Goal: Task Accomplishment & Management: Complete application form

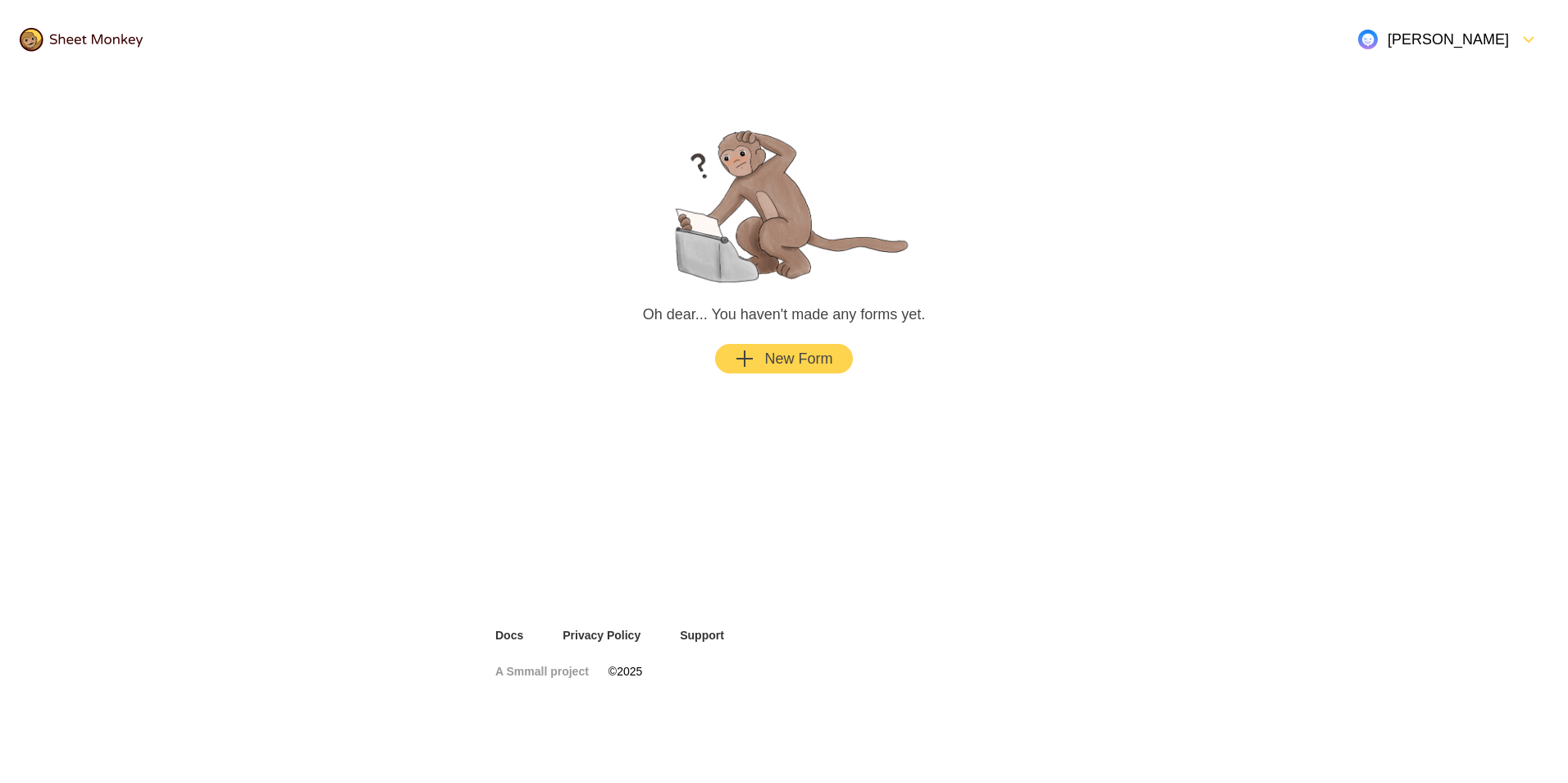
click at [767, 360] on div "New Form" at bounding box center [784, 358] width 97 height 19
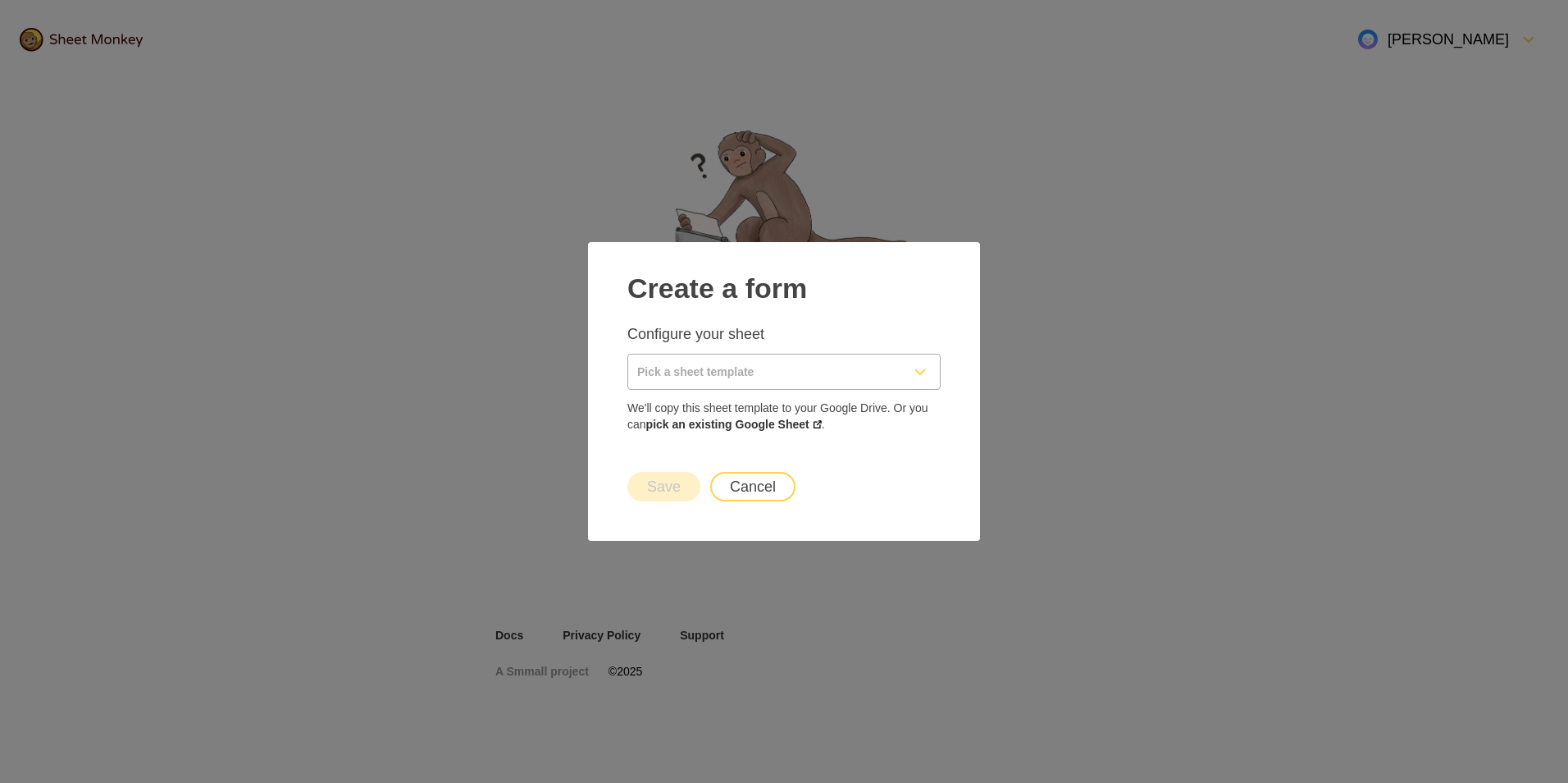
click at [758, 371] on input "Pick a sheet template" at bounding box center [764, 372] width 272 height 35
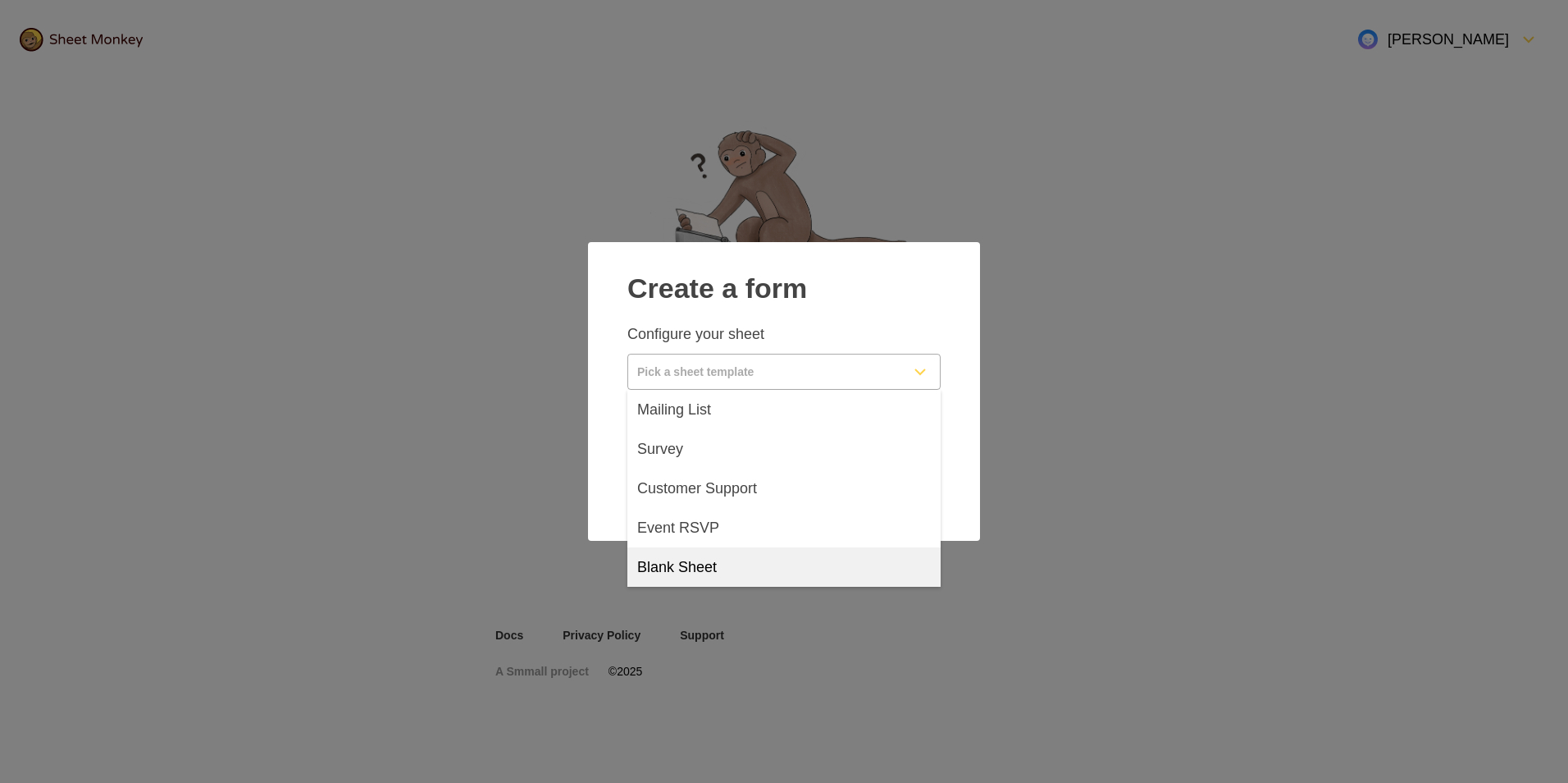
click at [674, 562] on span "Blank Sheet" at bounding box center [676, 566] width 80 height 19
type input "Blank Sheet"
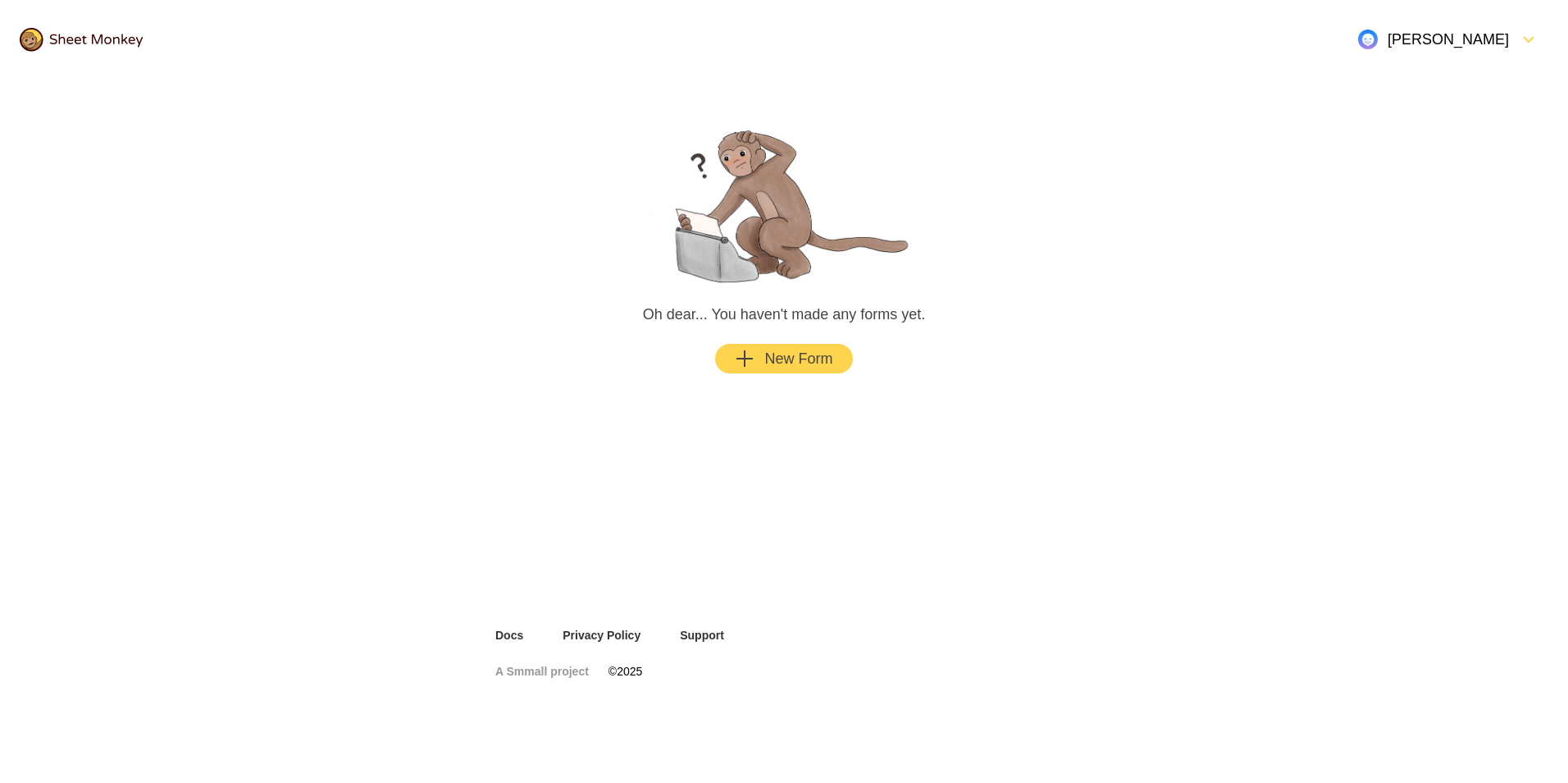
drag, startPoint x: 512, startPoint y: 393, endPoint x: 756, endPoint y: 350, distance: 247.8
click at [756, 350] on div "button" at bounding box center [759, 358] width 10 height 19
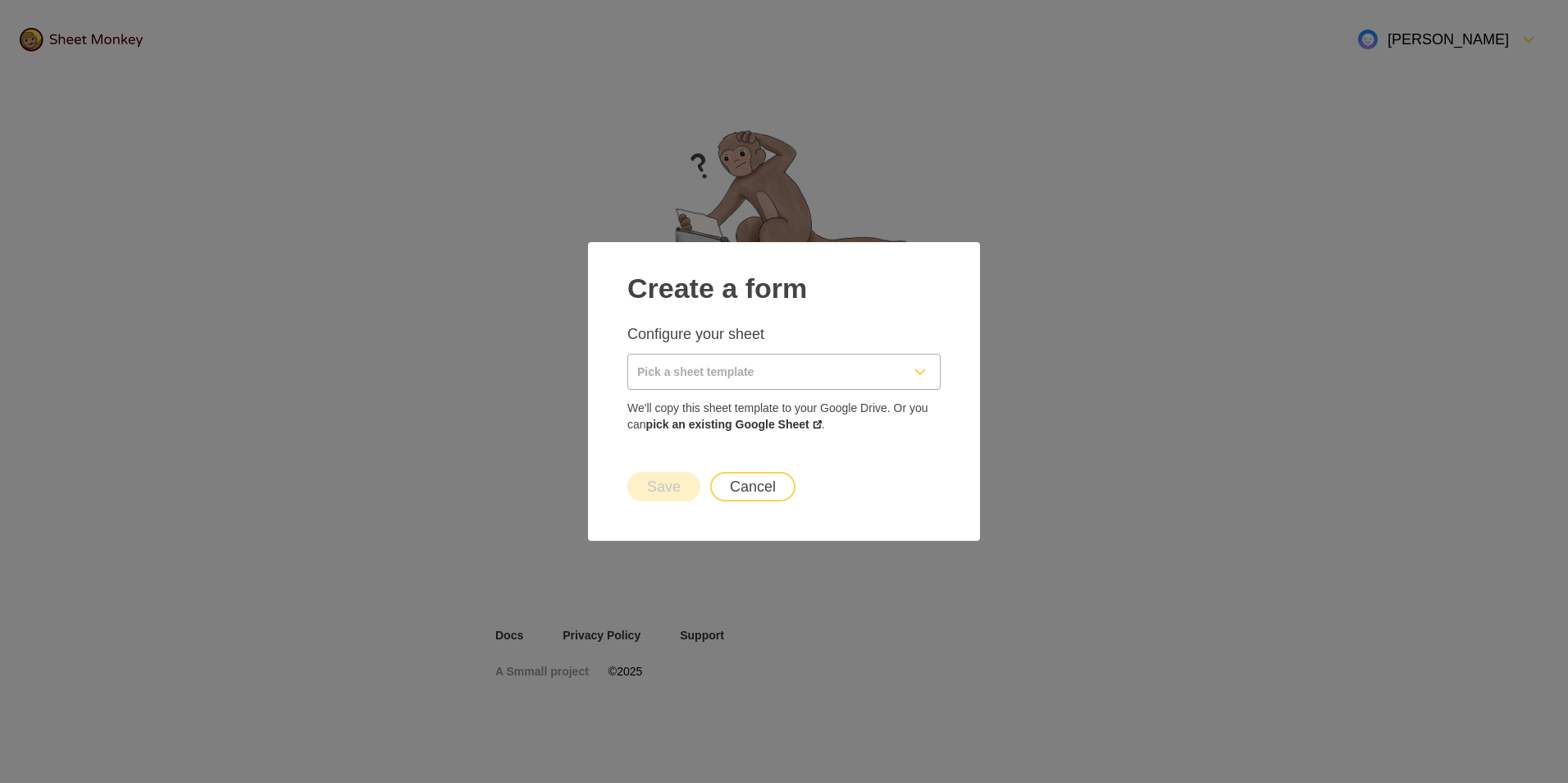
click at [730, 370] on input "Pick a sheet template" at bounding box center [764, 372] width 272 height 35
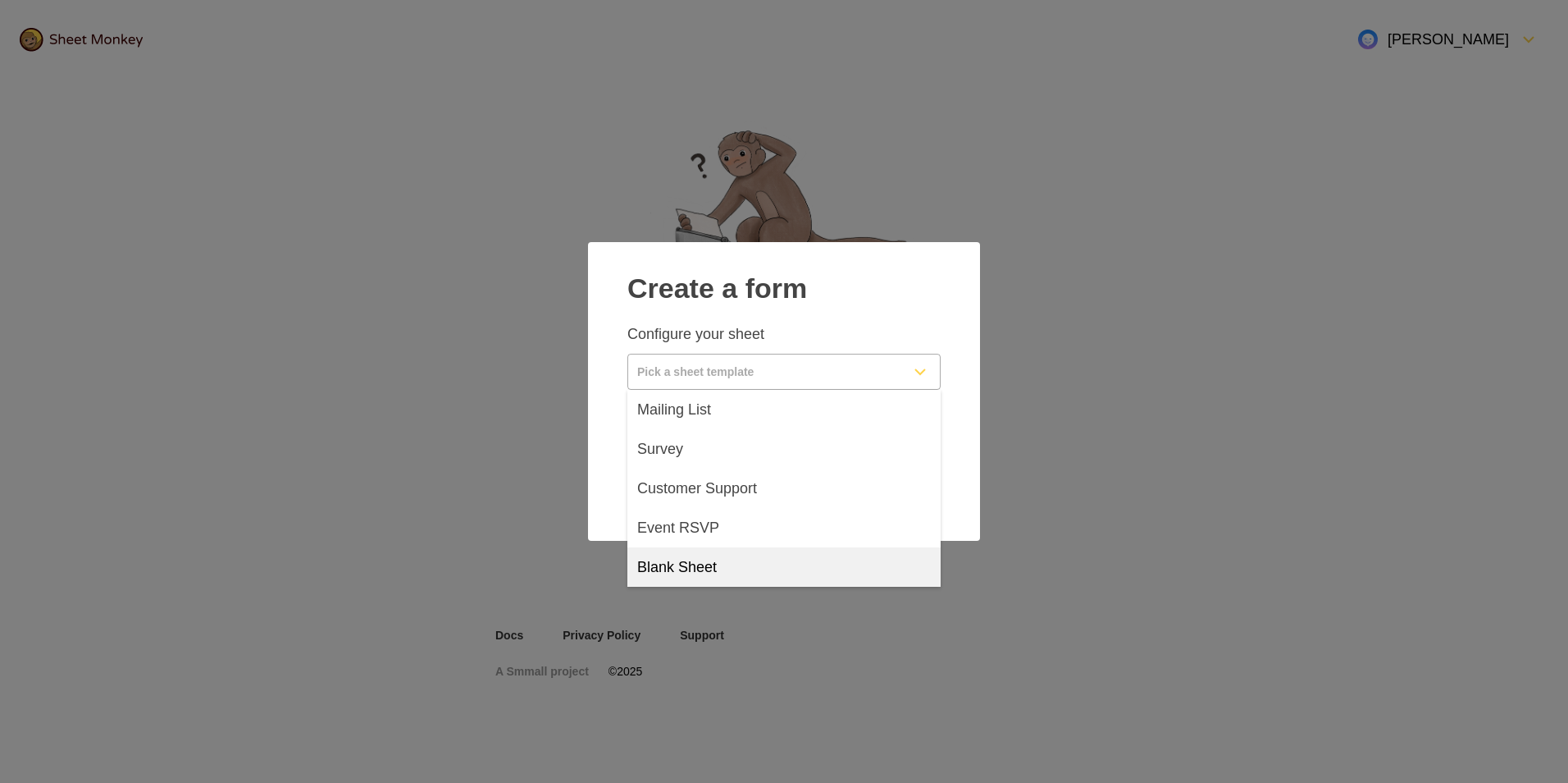
click at [685, 565] on span "Blank Sheet" at bounding box center [676, 566] width 80 height 19
type input "Blank Sheet"
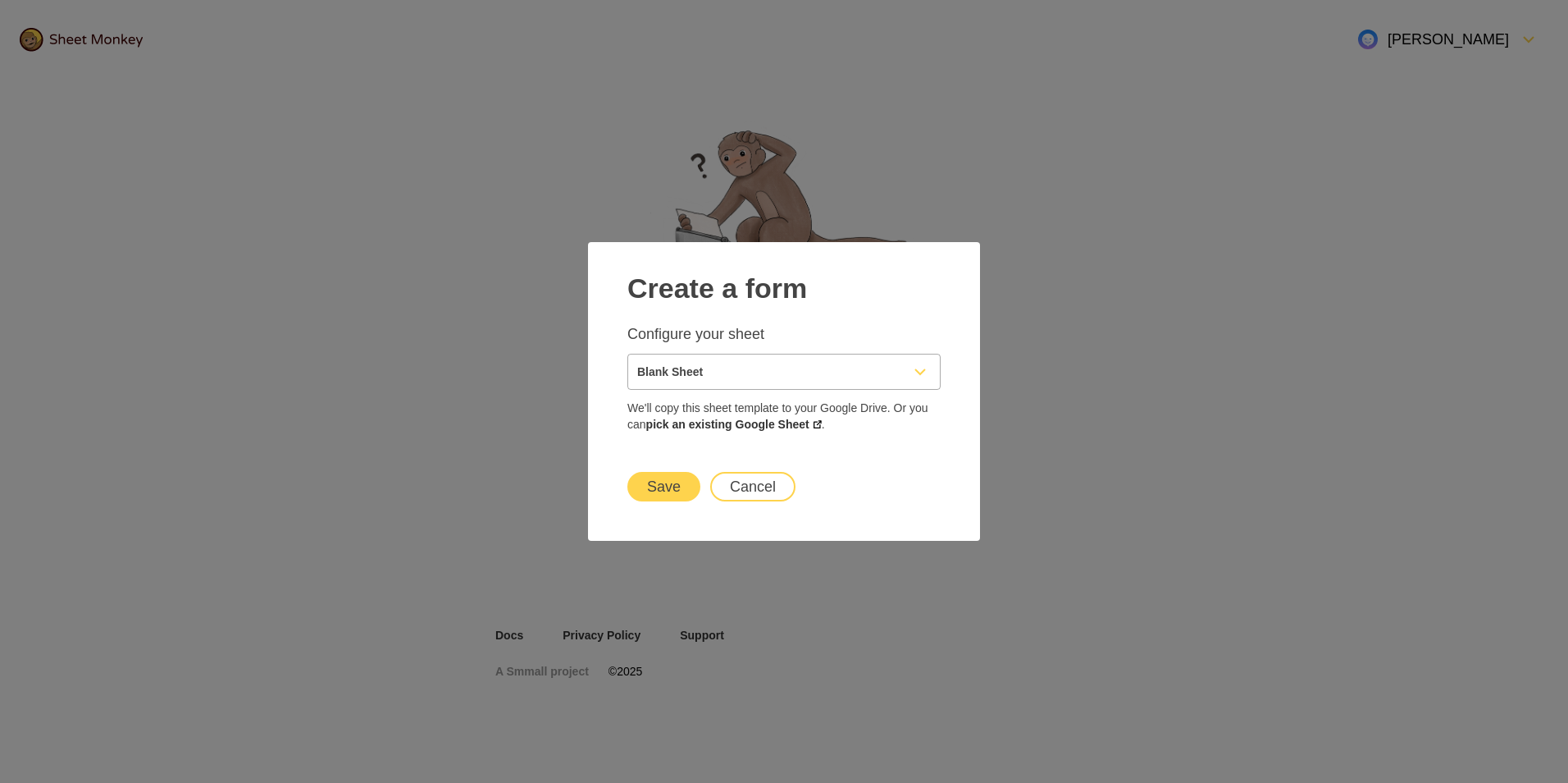
click at [662, 490] on button "Save" at bounding box center [664, 487] width 73 height 29
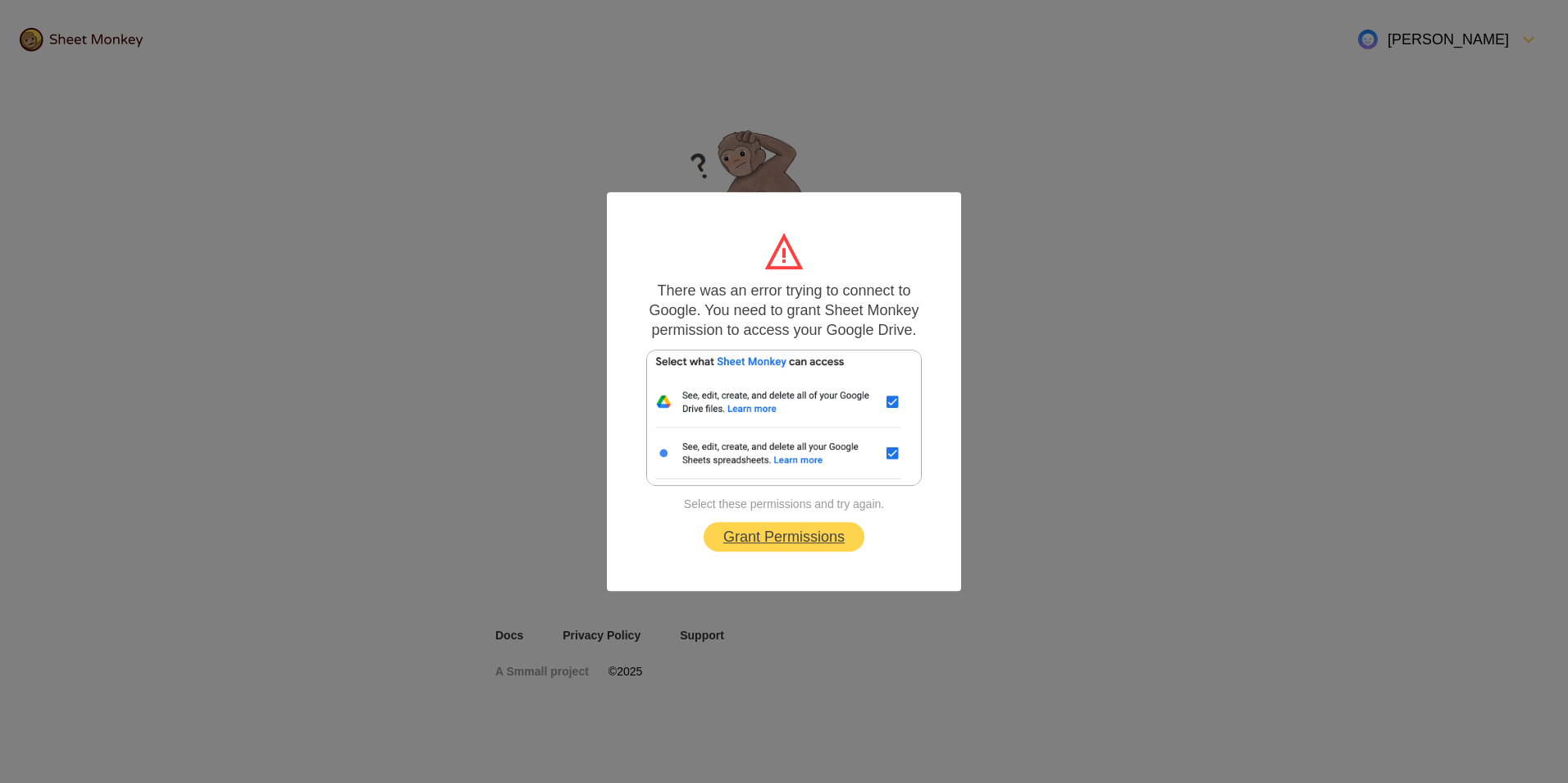
click at [779, 542] on link "Grant Permissions" at bounding box center [784, 536] width 161 height 29
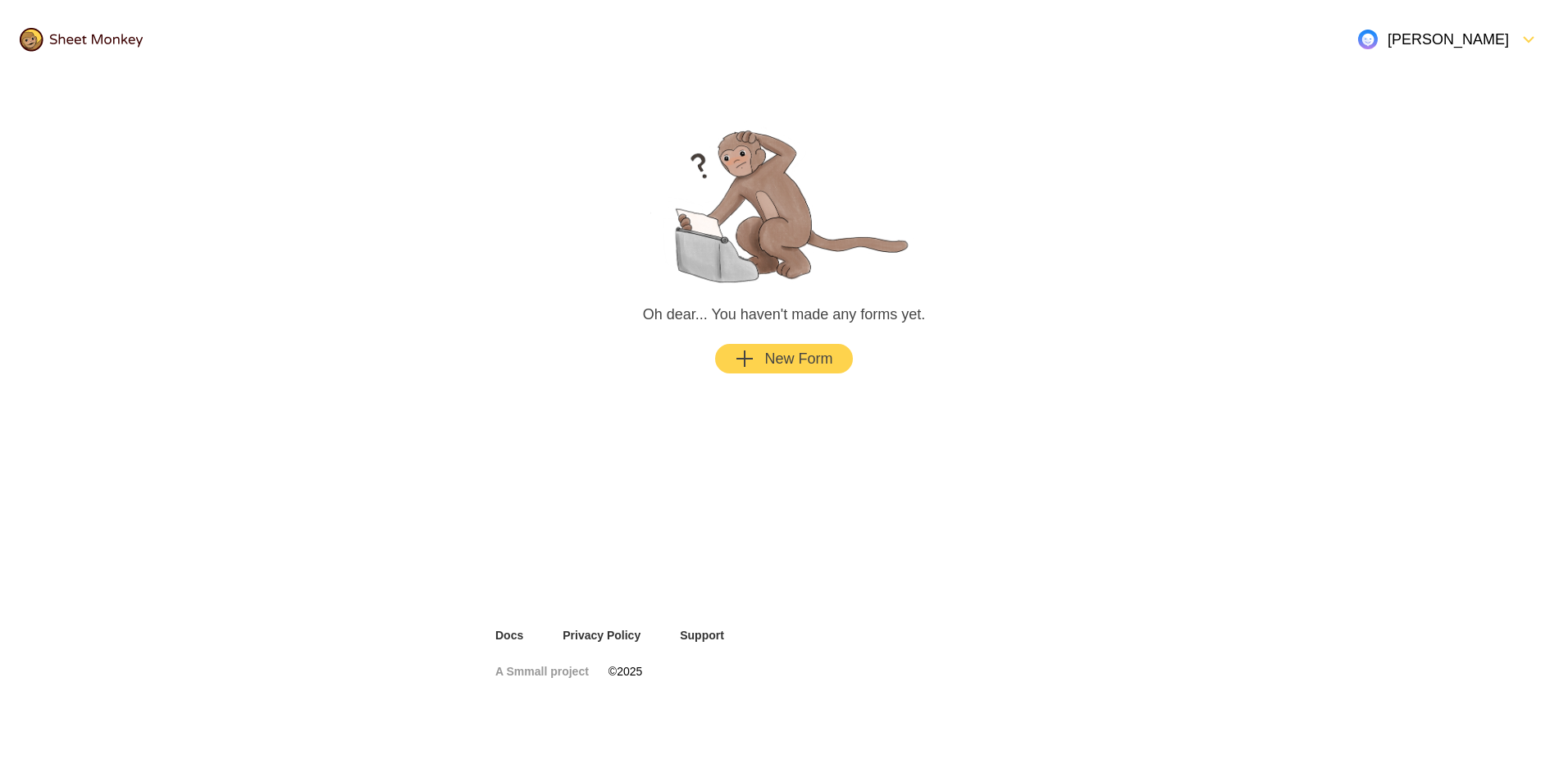
click at [781, 352] on div "New Form" at bounding box center [784, 358] width 97 height 19
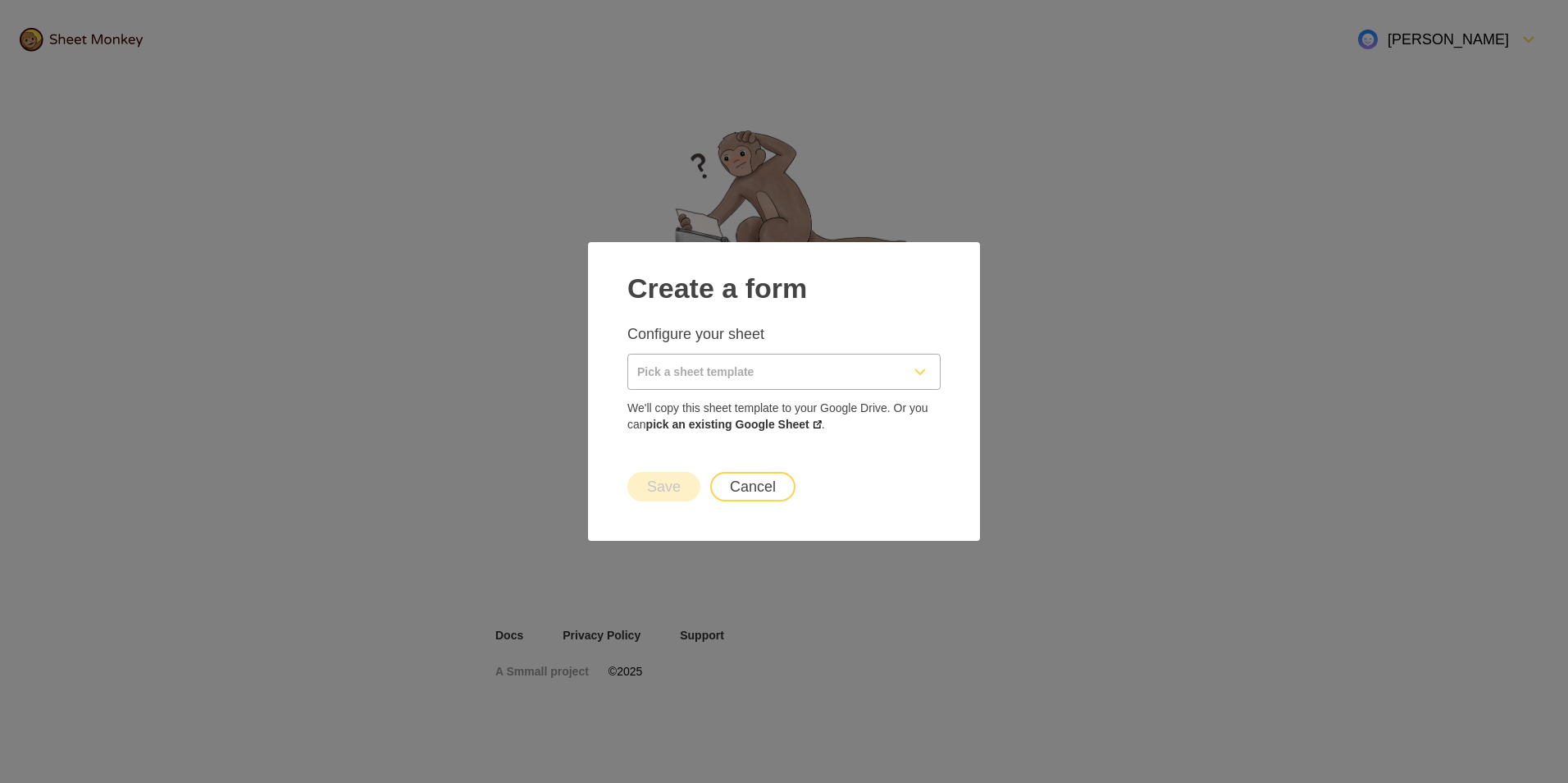
click at [670, 364] on input "Pick a sheet template" at bounding box center [764, 372] width 272 height 35
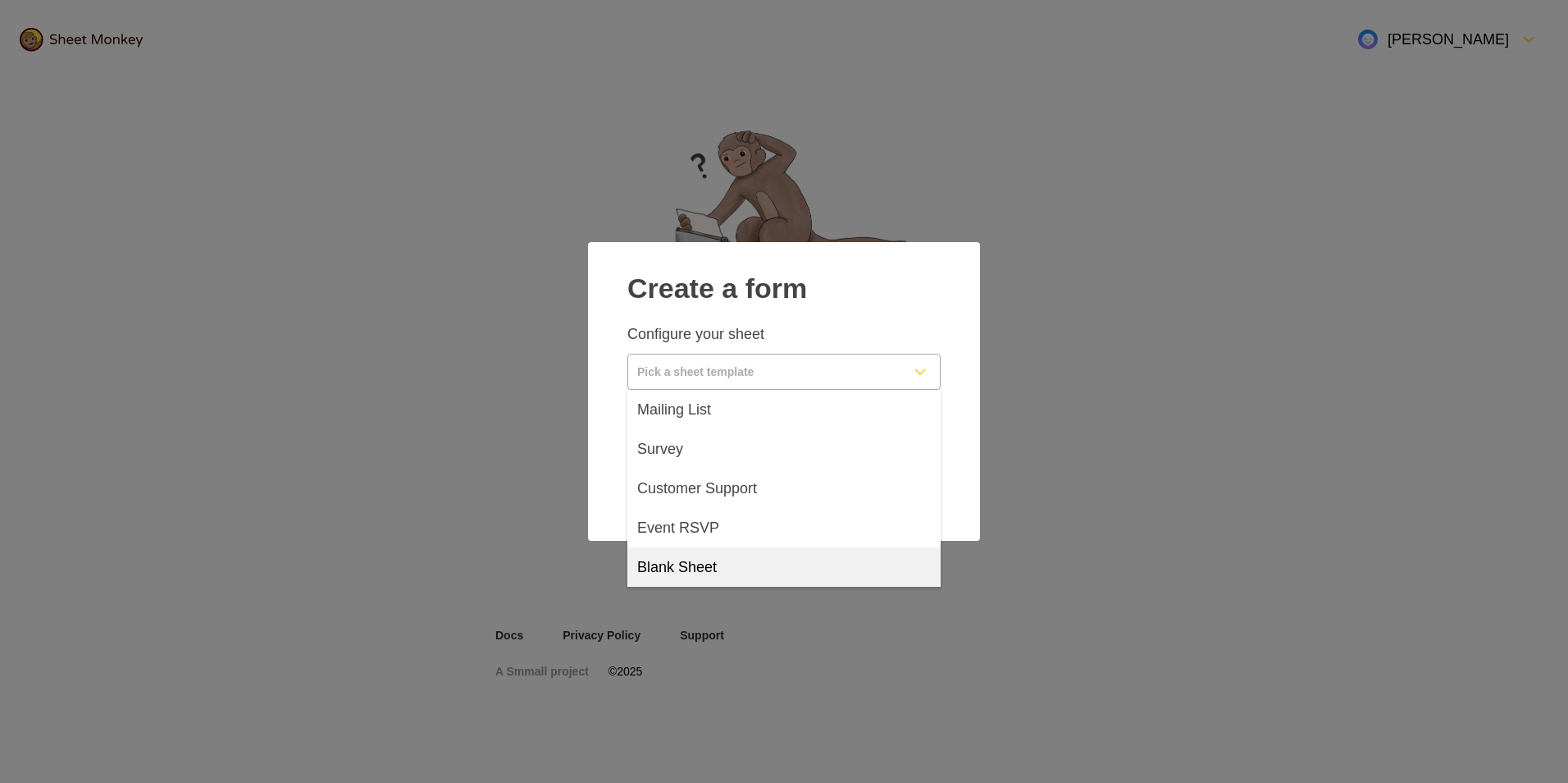
click at [686, 565] on span "Blank Sheet" at bounding box center [676, 566] width 80 height 19
type input "Blank Sheet"
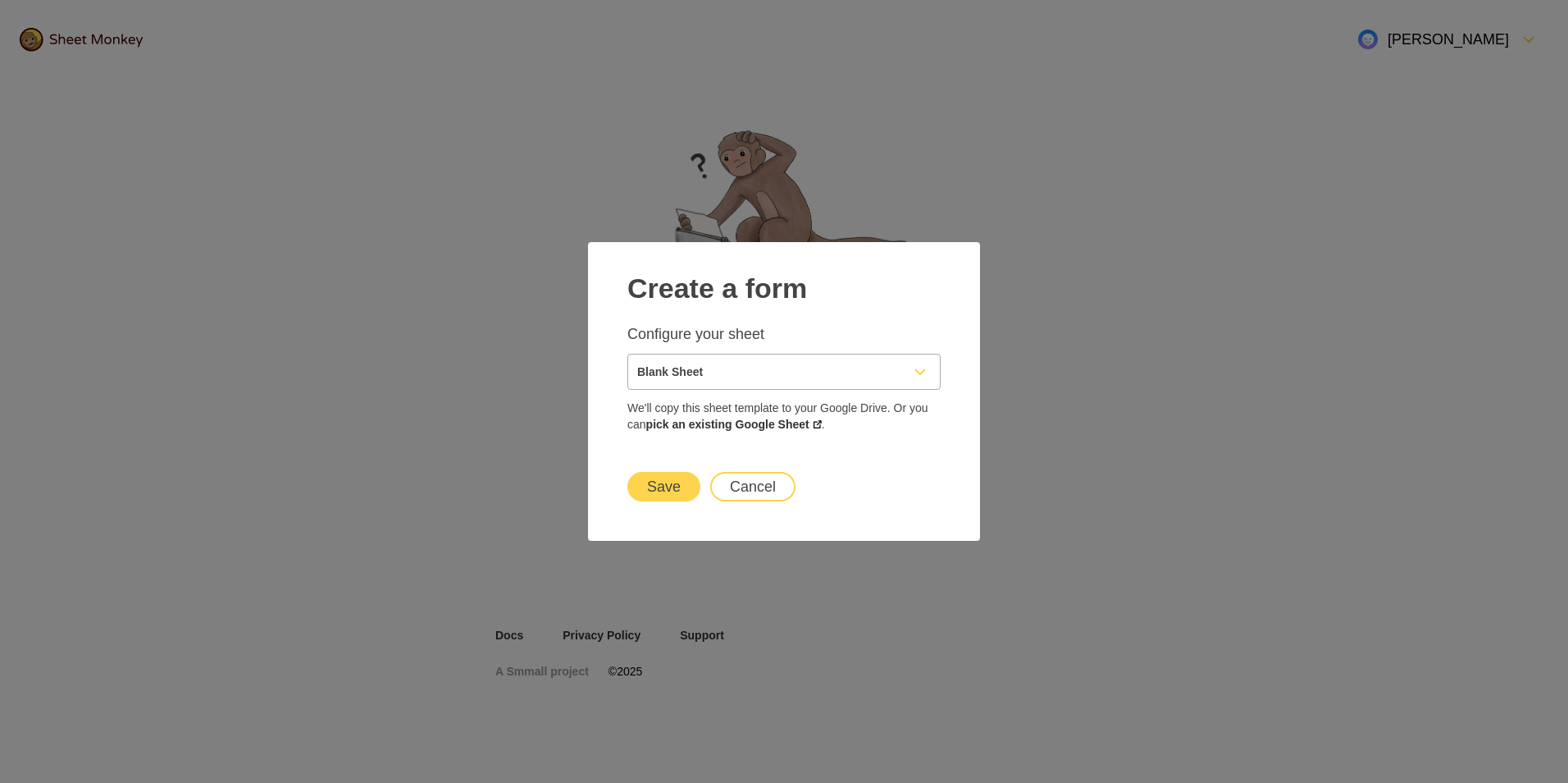
click at [666, 485] on button "Save" at bounding box center [664, 487] width 73 height 29
click at [718, 374] on input "Blank Sheet" at bounding box center [764, 372] width 272 height 35
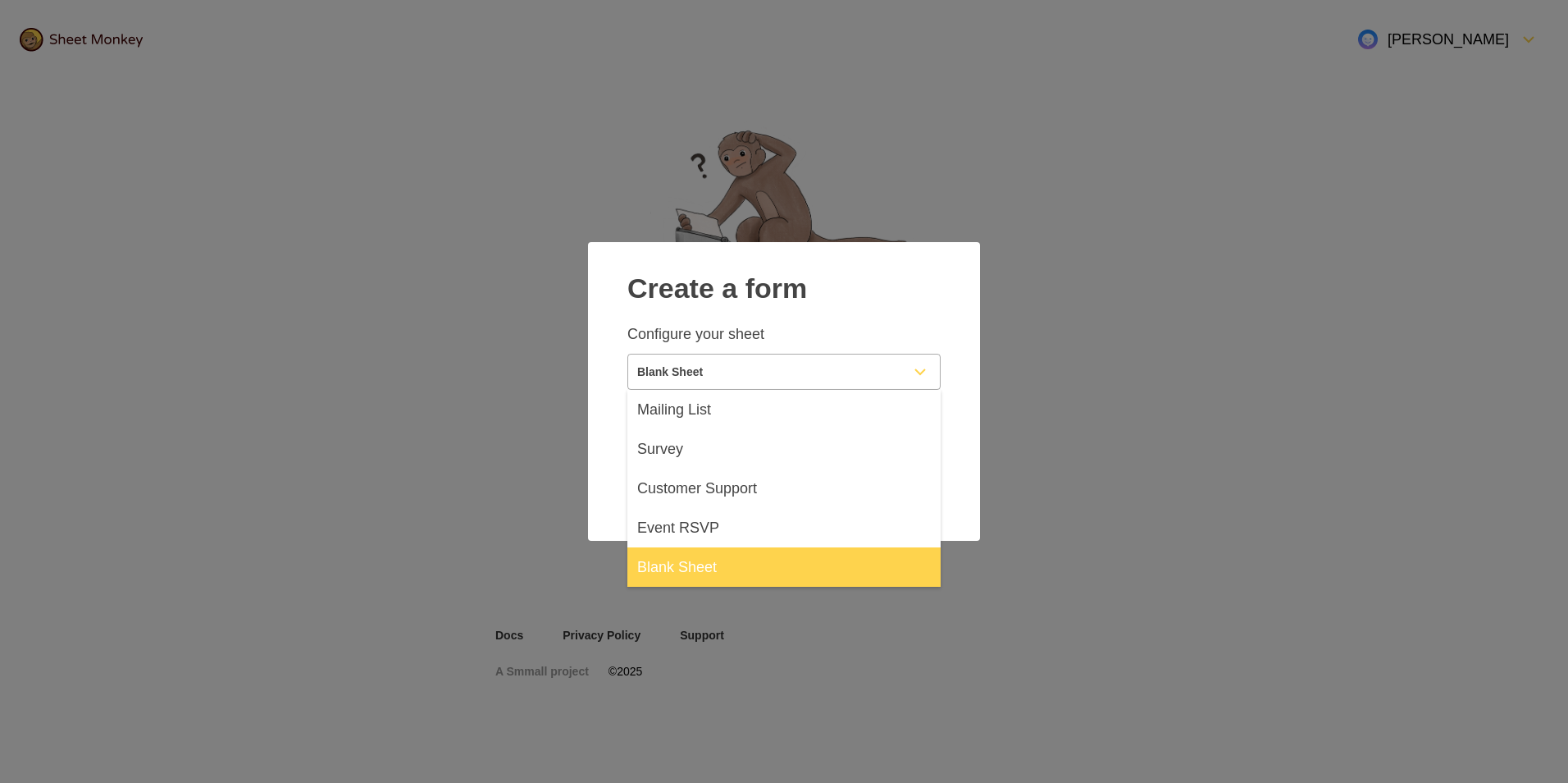
click at [718, 374] on input "Blank Sheet" at bounding box center [764, 372] width 272 height 35
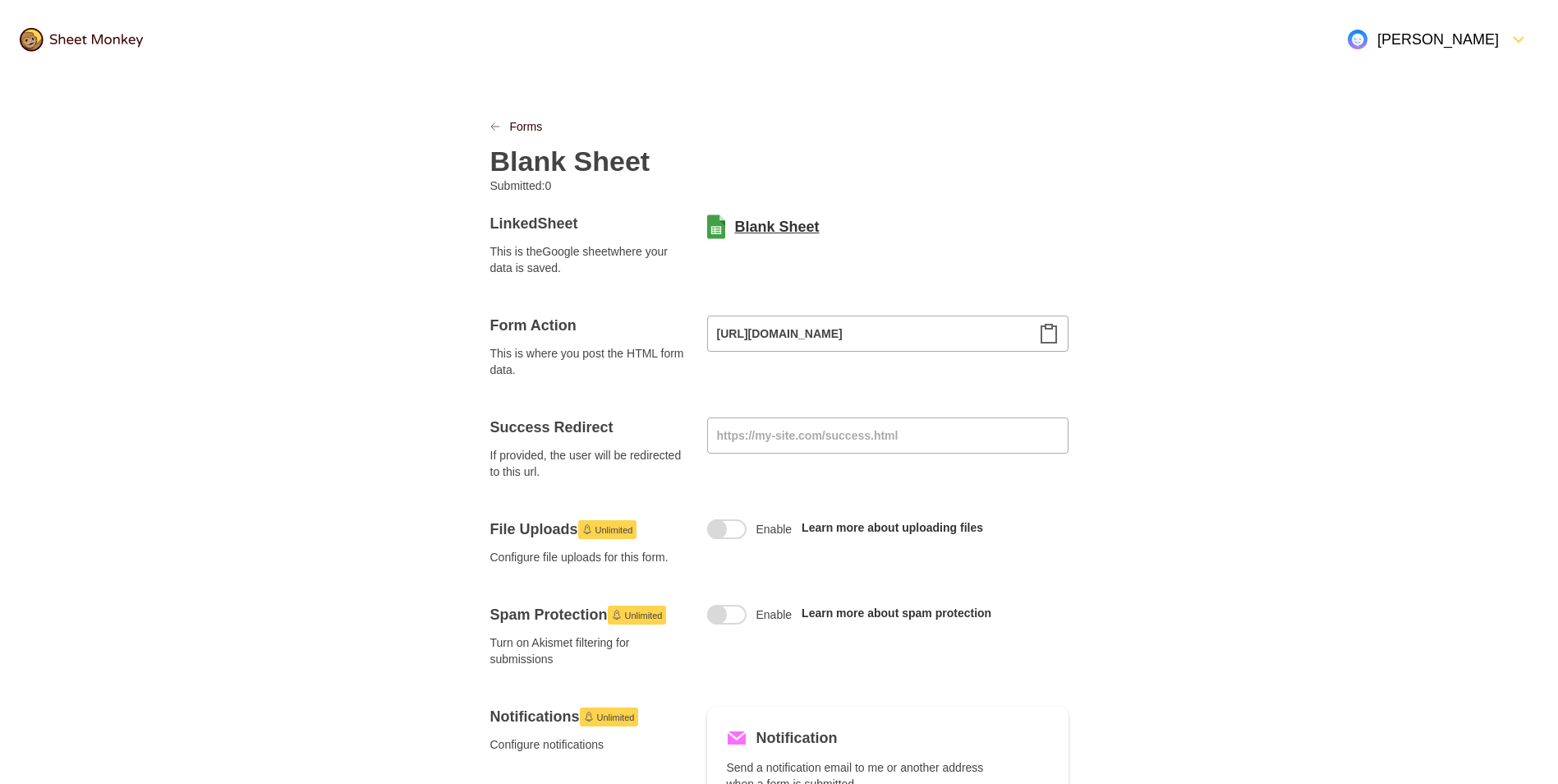
click at [775, 220] on link "Blank Sheet" at bounding box center [778, 226] width 85 height 19
click at [1054, 332] on icon "Clipboard" at bounding box center [1049, 333] width 19 height 19
